Goal: Information Seeking & Learning: Learn about a topic

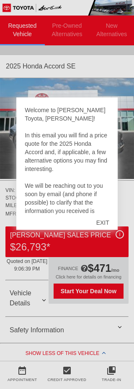
click at [111, 227] on div "EXIT" at bounding box center [103, 222] width 30 height 25
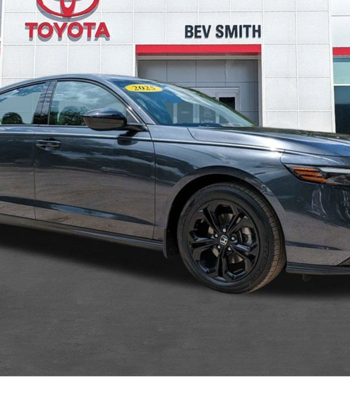
scroll to position [9, 0]
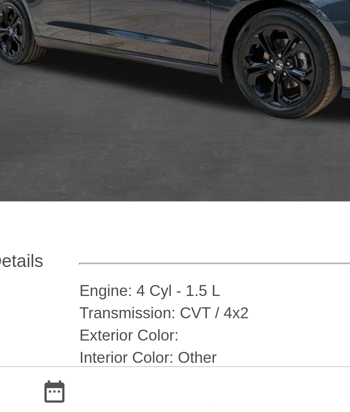
click at [112, 376] on div "Interior Color: Other" at bounding box center [203, 380] width 271 height 8
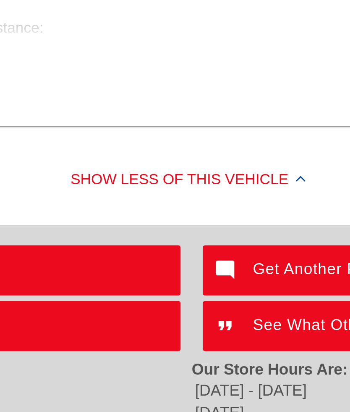
scroll to position [295, 0]
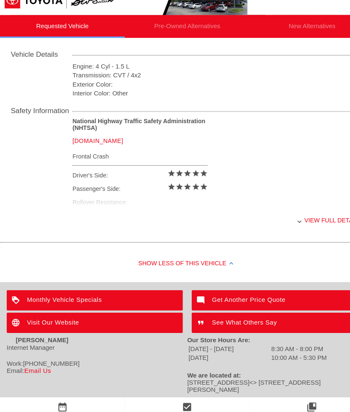
click at [134, 212] on div "View full details" at bounding box center [203, 218] width 271 height 21
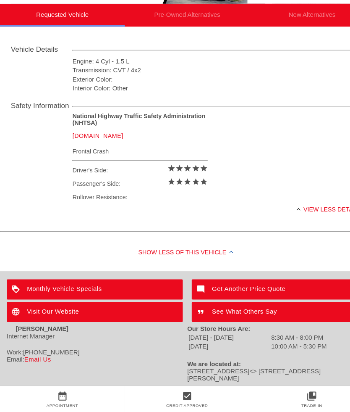
click at [134, 209] on div "View less details" at bounding box center [203, 219] width 271 height 21
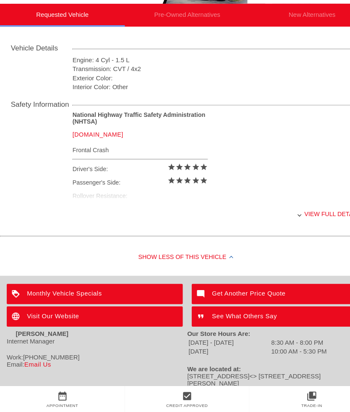
click at [134, 213] on div "View full details" at bounding box center [203, 223] width 271 height 21
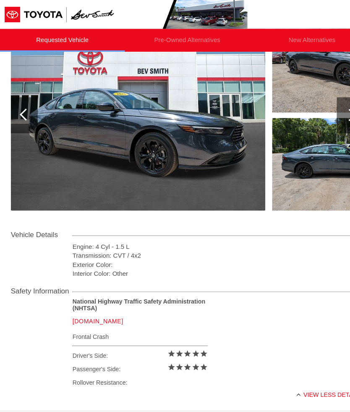
scroll to position [134, 1]
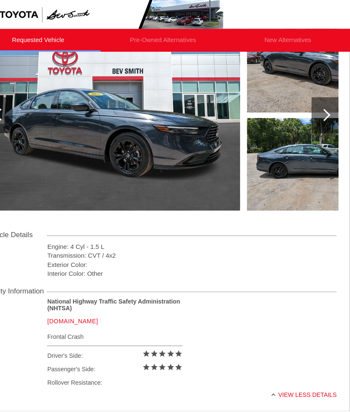
click at [134, 115] on div at bounding box center [326, 108] width 25 height 34
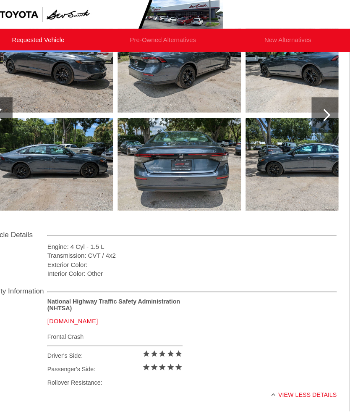
click at [134, 108] on div at bounding box center [326, 107] width 11 height 11
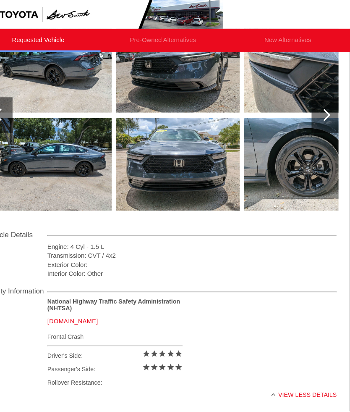
click at [134, 307] on div "2025 Honda Accord SE VIN: [US_VEHICLE_IDENTIFICATION_NUMBER] STOCK: 251633A MIL…" at bounding box center [174, 152] width 350 height 468
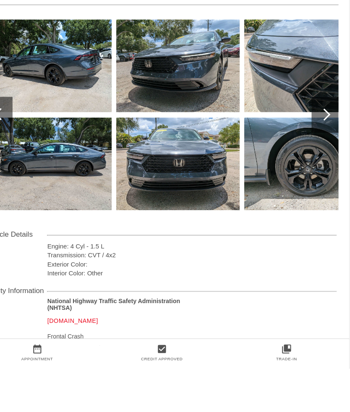
scroll to position [67, 0]
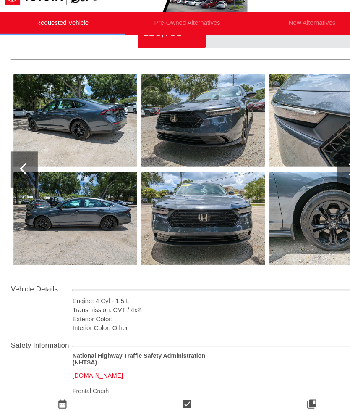
click at [24, 168] on div at bounding box center [23, 173] width 11 height 11
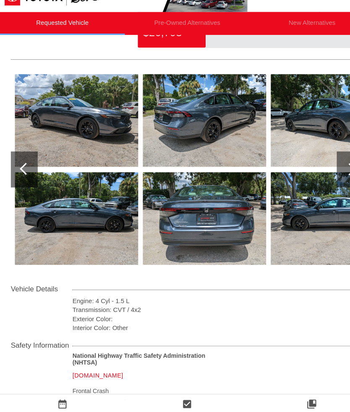
click at [24, 168] on div at bounding box center [23, 173] width 11 height 11
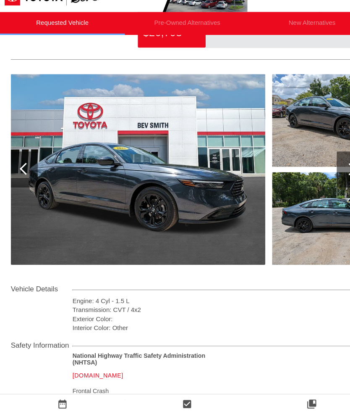
click at [134, 197] on img at bounding box center [129, 174] width 238 height 178
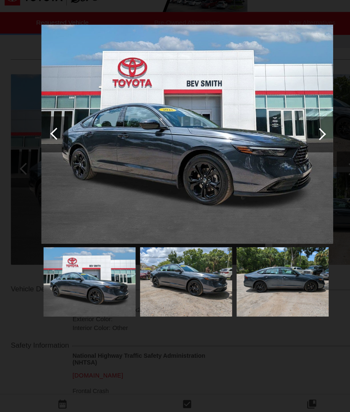
click at [134, 135] on div at bounding box center [299, 140] width 11 height 11
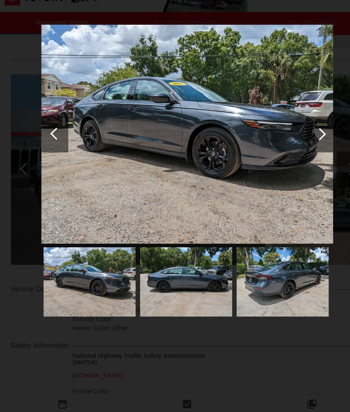
click at [134, 128] on div at bounding box center [299, 141] width 25 height 34
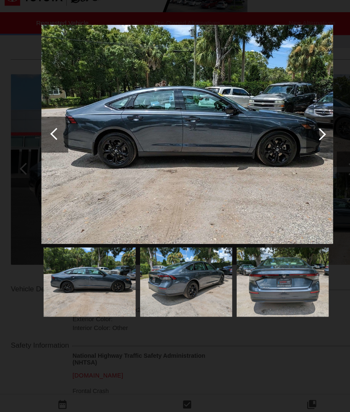
scroll to position [68, 0]
click at [134, 135] on div at bounding box center [299, 140] width 11 height 11
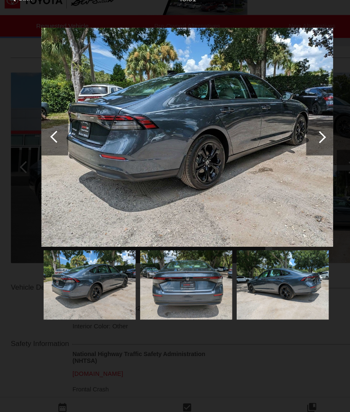
scroll to position [54, 0]
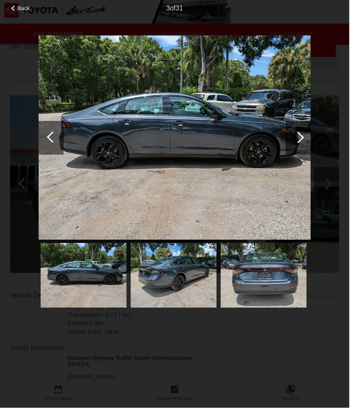
click at [134, 139] on div at bounding box center [299, 141] width 25 height 34
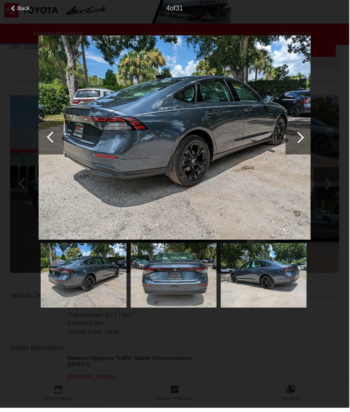
click at [134, 141] on div at bounding box center [299, 141] width 25 height 34
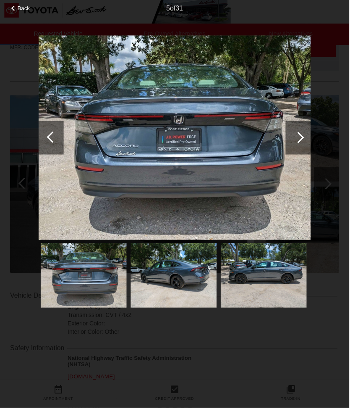
click at [134, 131] on div at bounding box center [299, 141] width 25 height 34
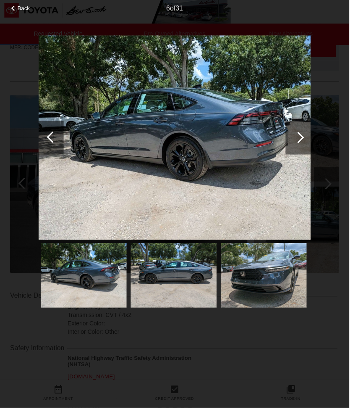
click at [134, 138] on div at bounding box center [299, 141] width 25 height 34
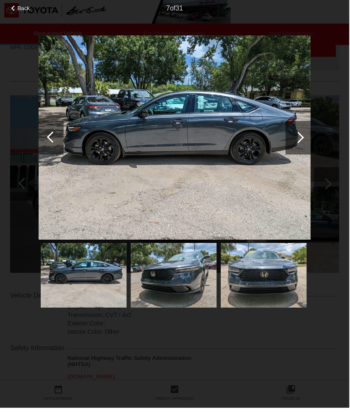
click at [134, 136] on div at bounding box center [299, 140] width 11 height 11
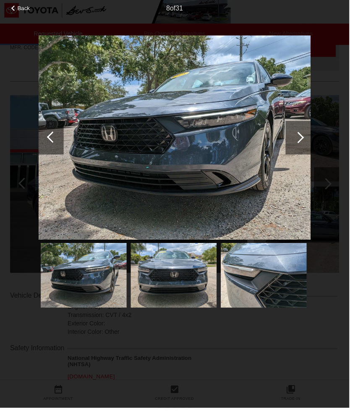
click at [134, 140] on div at bounding box center [299, 141] width 25 height 34
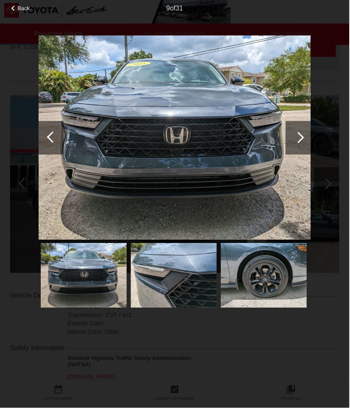
click at [134, 133] on div at bounding box center [299, 141] width 25 height 34
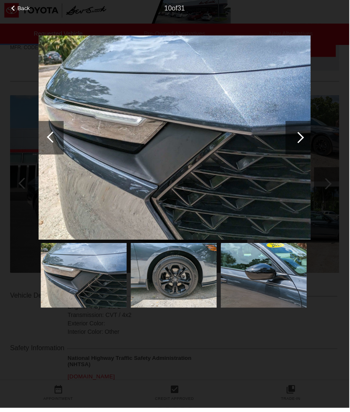
click at [134, 135] on div at bounding box center [299, 141] width 25 height 34
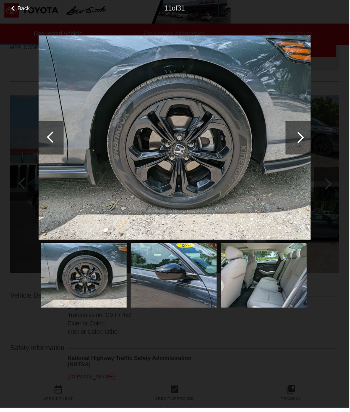
click at [134, 143] on div at bounding box center [299, 141] width 25 height 34
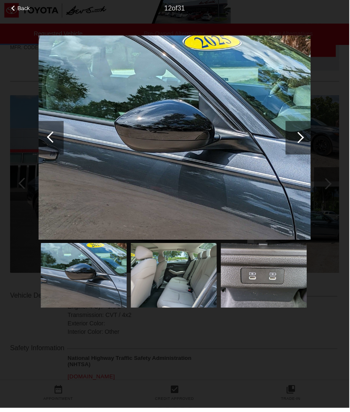
click at [134, 142] on div at bounding box center [299, 141] width 25 height 34
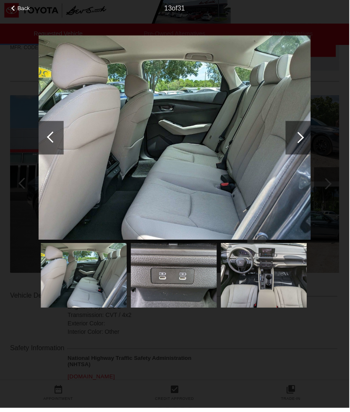
click at [134, 139] on div at bounding box center [299, 141] width 25 height 34
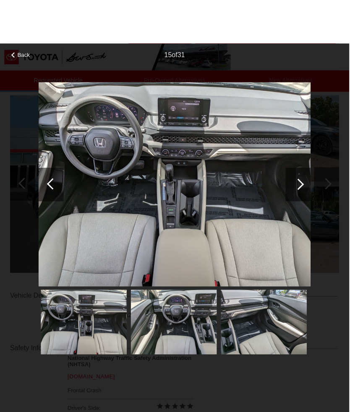
scroll to position [101, 0]
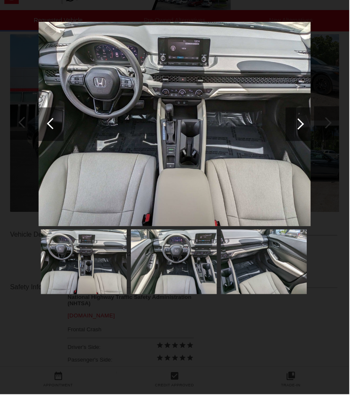
click at [134, 128] on div "Back 15 of 31" at bounding box center [175, 206] width 350 height 412
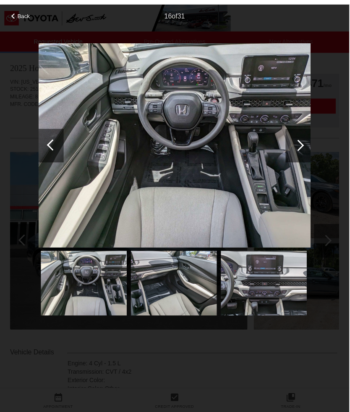
scroll to position [0, 0]
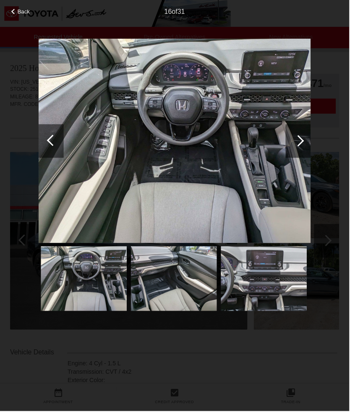
click at [134, 210] on img at bounding box center [175, 141] width 273 height 205
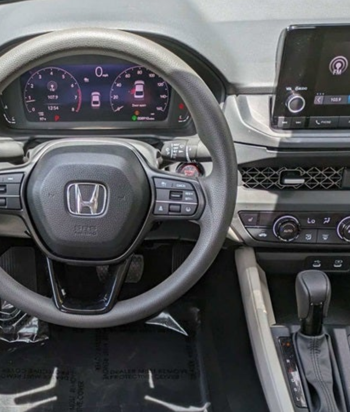
scroll to position [120, 1]
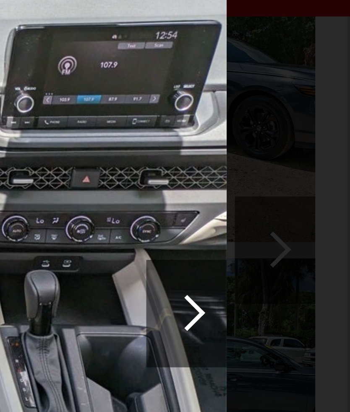
click at [93, 77] on div "Back 16 of 31" at bounding box center [175, 206] width 350 height 412
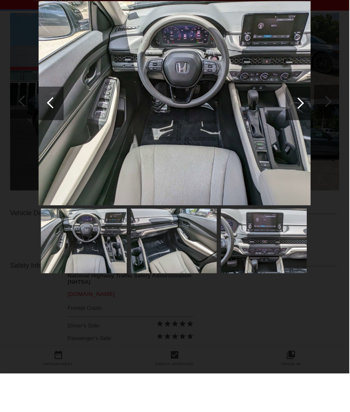
scroll to position [98, 0]
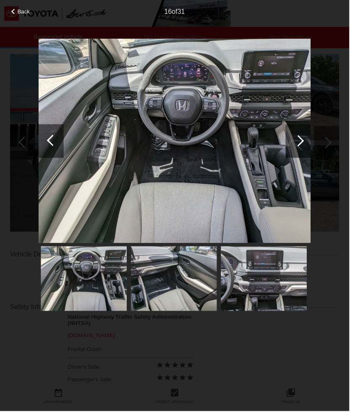
click at [134, 147] on div at bounding box center [299, 141] width 25 height 34
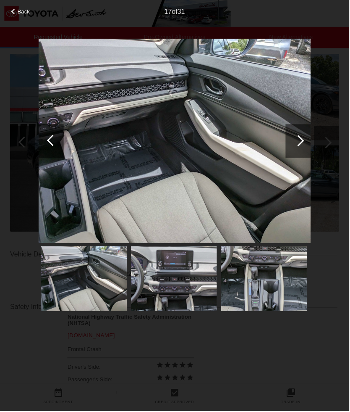
click at [134, 150] on div at bounding box center [299, 141] width 25 height 34
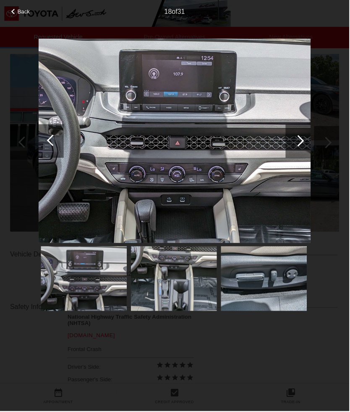
click at [134, 145] on div "Back 18 of 31" at bounding box center [175, 206] width 350 height 412
click at [134, 153] on div at bounding box center [299, 141] width 25 height 34
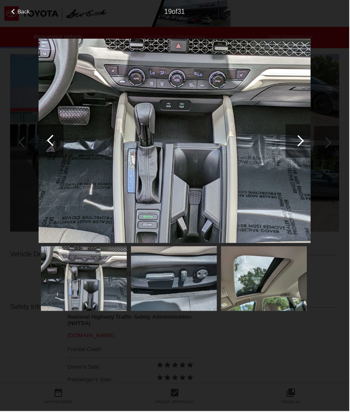
click at [134, 147] on div at bounding box center [299, 141] width 25 height 34
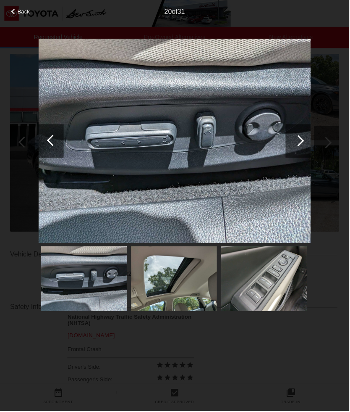
click at [53, 142] on div at bounding box center [52, 140] width 11 height 11
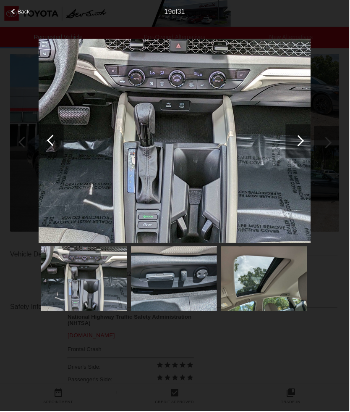
click at [134, 150] on div at bounding box center [299, 141] width 25 height 34
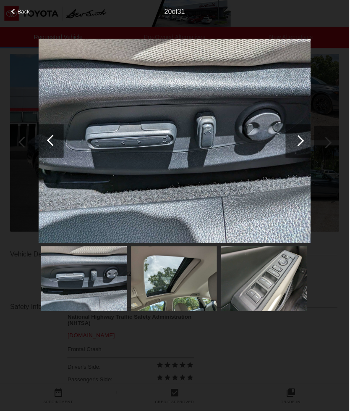
click at [134, 134] on div at bounding box center [299, 141] width 25 height 34
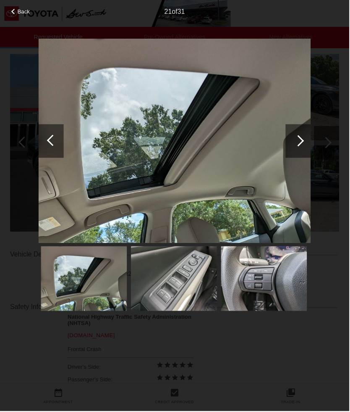
click at [134, 145] on div at bounding box center [299, 141] width 25 height 34
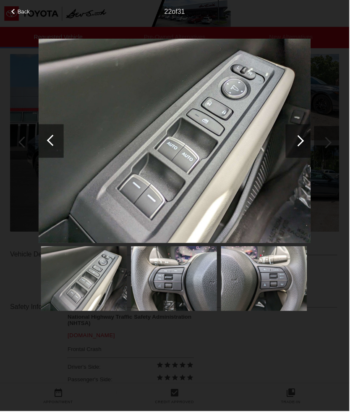
click at [134, 146] on div at bounding box center [299, 141] width 25 height 34
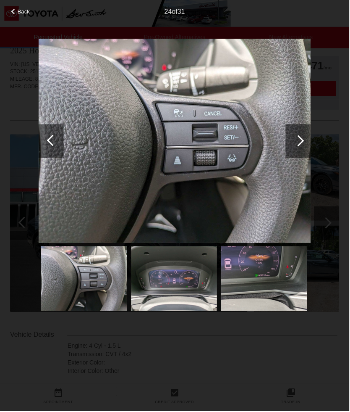
scroll to position [0, 0]
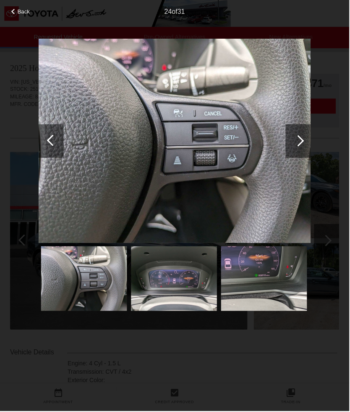
click at [134, 150] on div at bounding box center [299, 141] width 25 height 34
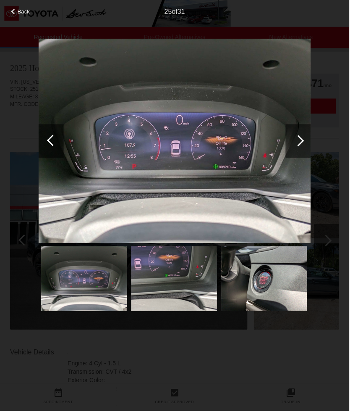
click at [134, 143] on div at bounding box center [299, 141] width 25 height 34
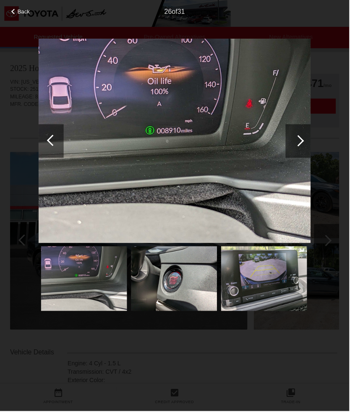
click at [134, 137] on div at bounding box center [299, 141] width 25 height 34
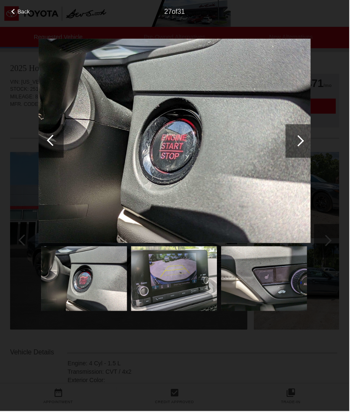
click at [62, 144] on div at bounding box center [51, 141] width 25 height 34
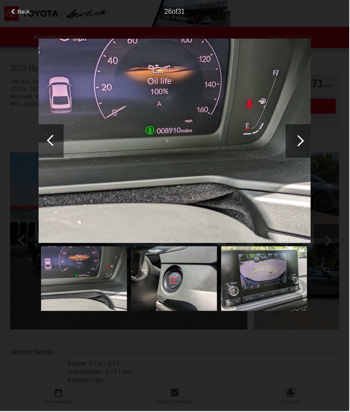
click at [53, 145] on div at bounding box center [52, 140] width 11 height 11
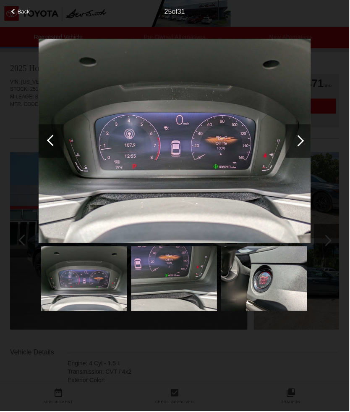
click at [134, 145] on div at bounding box center [299, 141] width 25 height 34
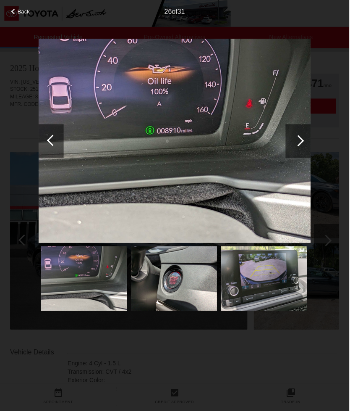
click at [134, 142] on div at bounding box center [299, 141] width 25 height 34
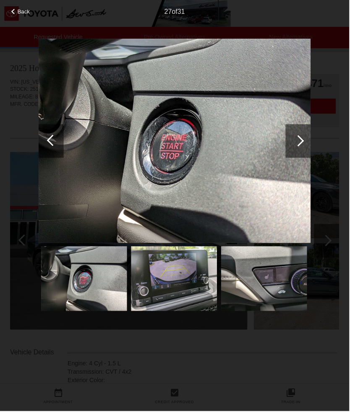
click at [134, 138] on div at bounding box center [299, 141] width 25 height 34
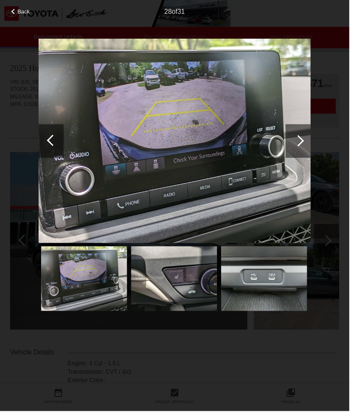
click at [134, 153] on div at bounding box center [299, 141] width 25 height 34
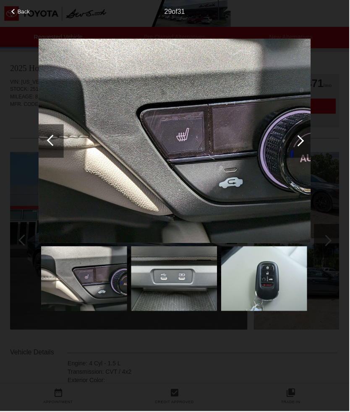
click at [56, 145] on div at bounding box center [51, 141] width 25 height 34
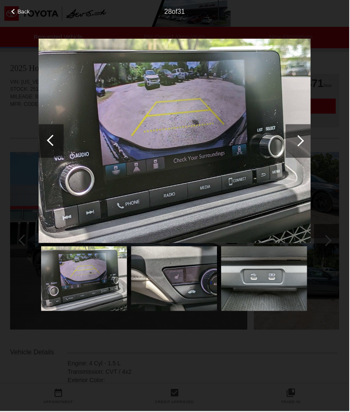
click at [134, 151] on div at bounding box center [299, 141] width 25 height 34
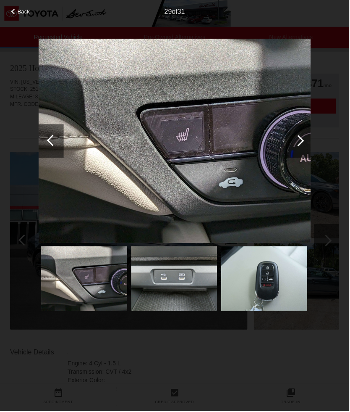
click at [134, 143] on div at bounding box center [299, 141] width 25 height 34
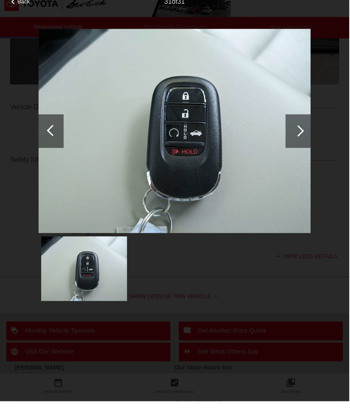
scroll to position [234, 0]
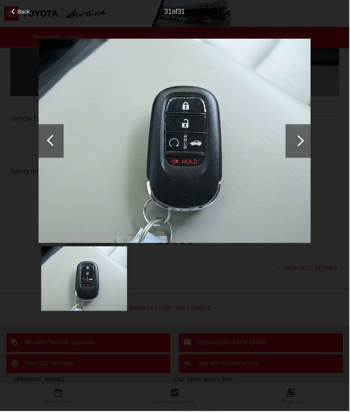
click at [134, 147] on div at bounding box center [299, 141] width 25 height 34
click at [134, 145] on div at bounding box center [299, 140] width 11 height 11
click at [134, 141] on div at bounding box center [299, 141] width 25 height 34
click at [134, 143] on div at bounding box center [299, 141] width 25 height 34
click at [134, 141] on div at bounding box center [299, 140] width 11 height 11
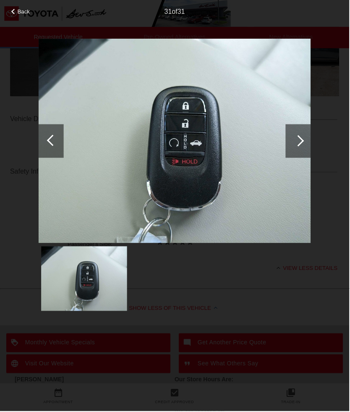
click at [134, 138] on div at bounding box center [299, 141] width 25 height 34
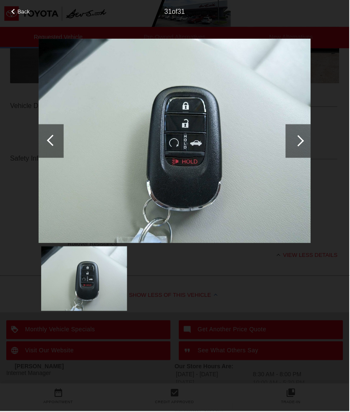
scroll to position [247, 0]
click at [134, 139] on div at bounding box center [299, 141] width 25 height 34
click at [134, 149] on div at bounding box center [299, 141] width 25 height 34
click at [134, 150] on div at bounding box center [299, 141] width 25 height 34
click at [134, 143] on div at bounding box center [299, 141] width 25 height 34
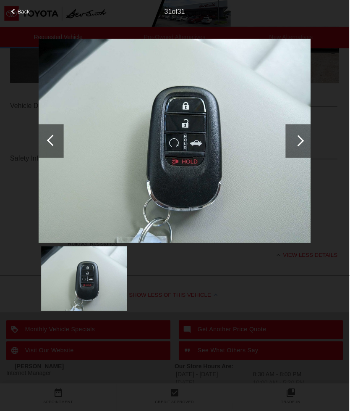
click at [134, 151] on div at bounding box center [299, 141] width 25 height 34
click at [134, 145] on div at bounding box center [299, 141] width 25 height 34
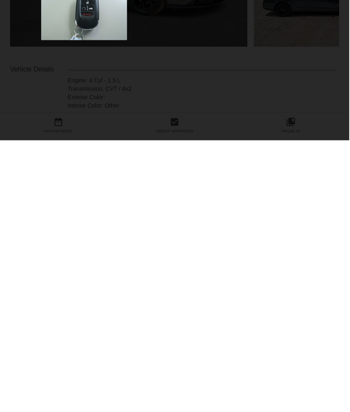
scroll to position [0, 0]
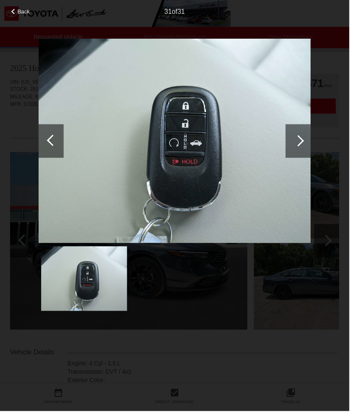
click at [22, 15] on span "Back" at bounding box center [24, 11] width 13 height 6
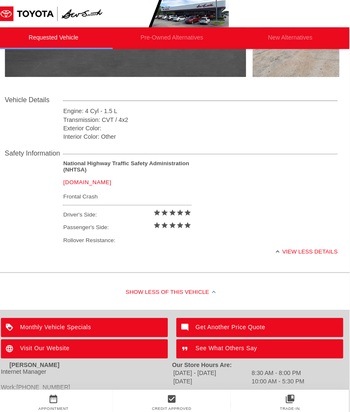
scroll to position [283, 0]
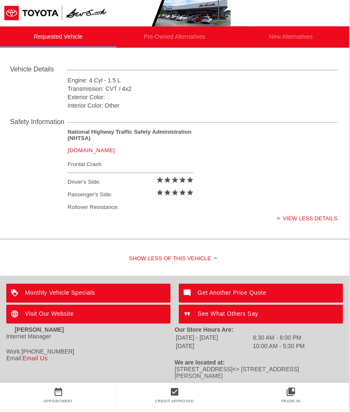
click at [108, 323] on div "Visit Our Website" at bounding box center [88, 315] width 165 height 19
